Goal: Navigation & Orientation: Find specific page/section

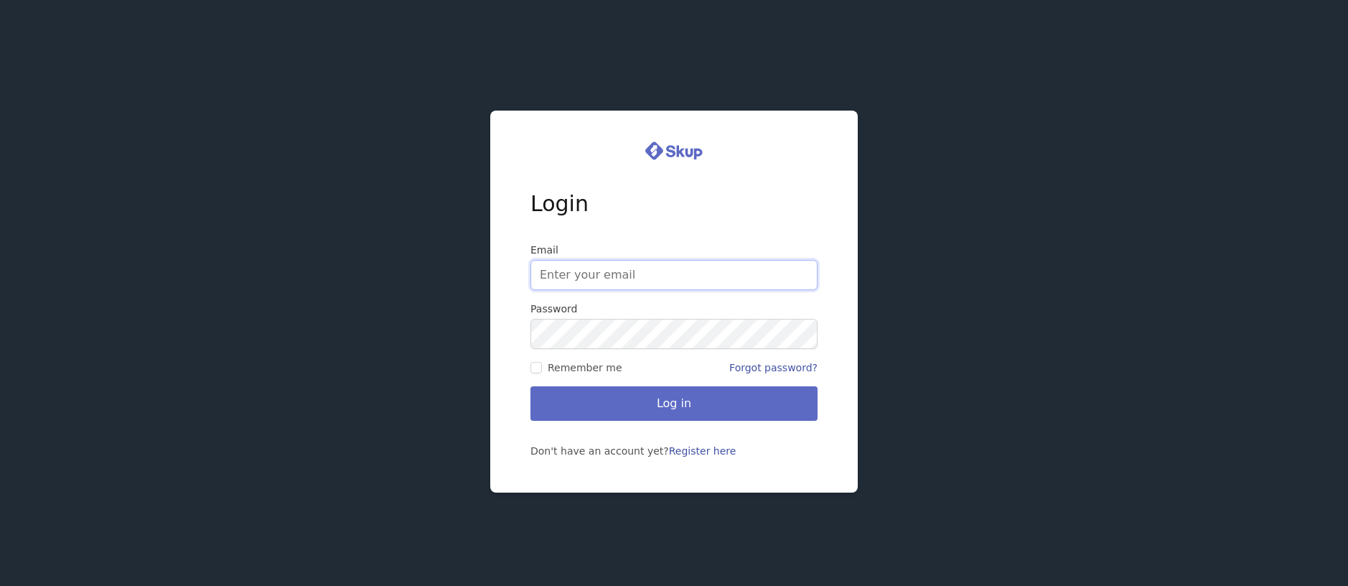
type input "obiangozika@gmail.com"
click at [680, 404] on button "Log in" at bounding box center [674, 403] width 287 height 34
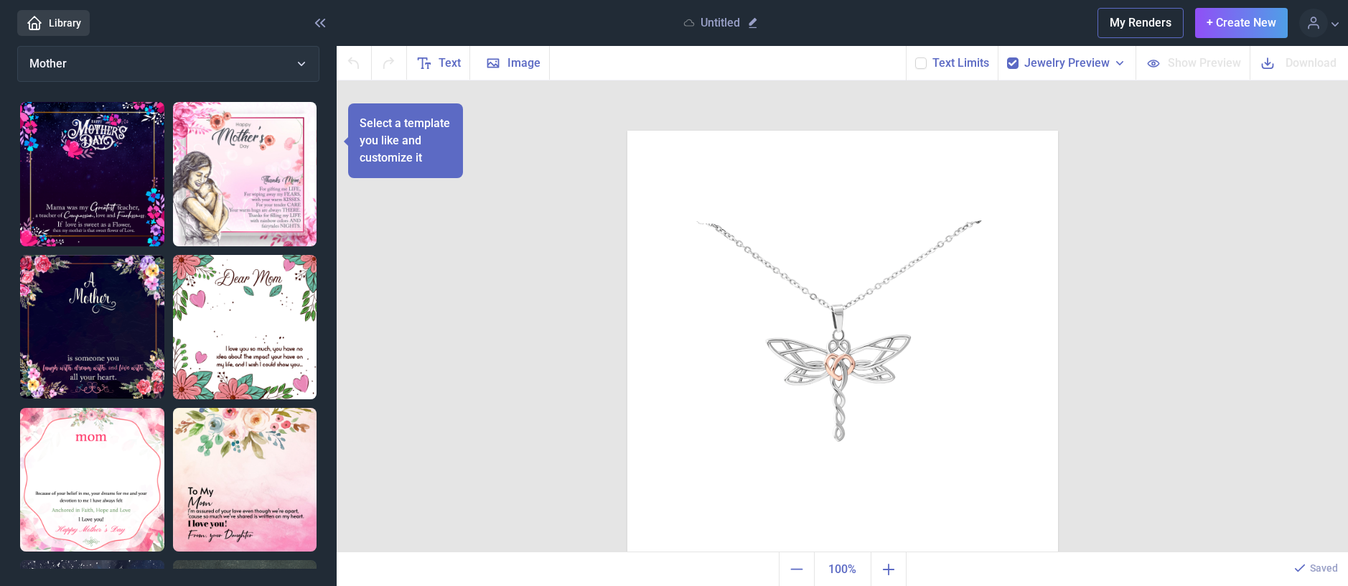
click at [60, 17] on link "Library" at bounding box center [53, 23] width 73 height 26
